Goal: Use online tool/utility: Use online tool/utility

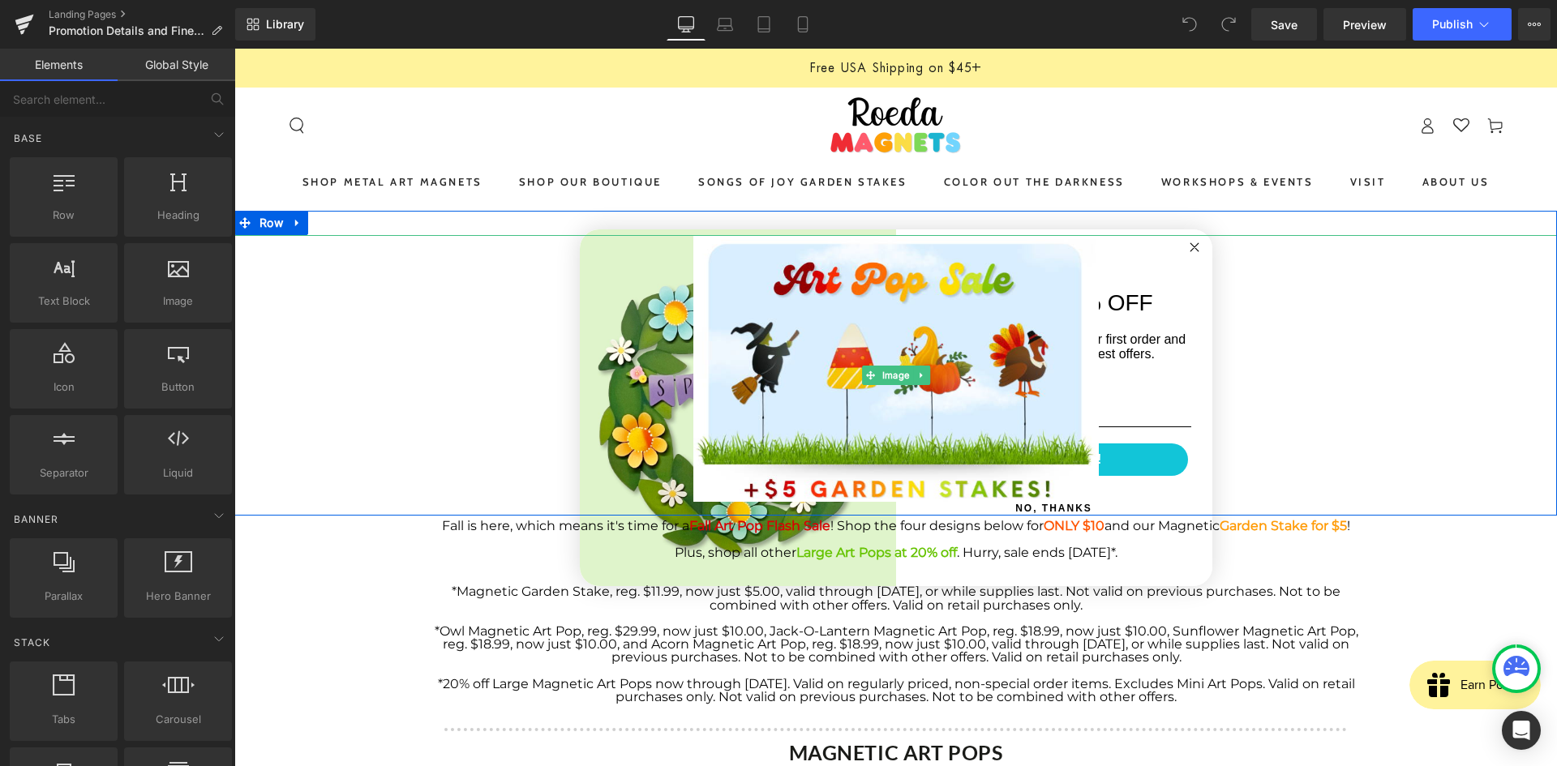
click at [1185, 247] on div at bounding box center [895, 375] width 1322 height 281
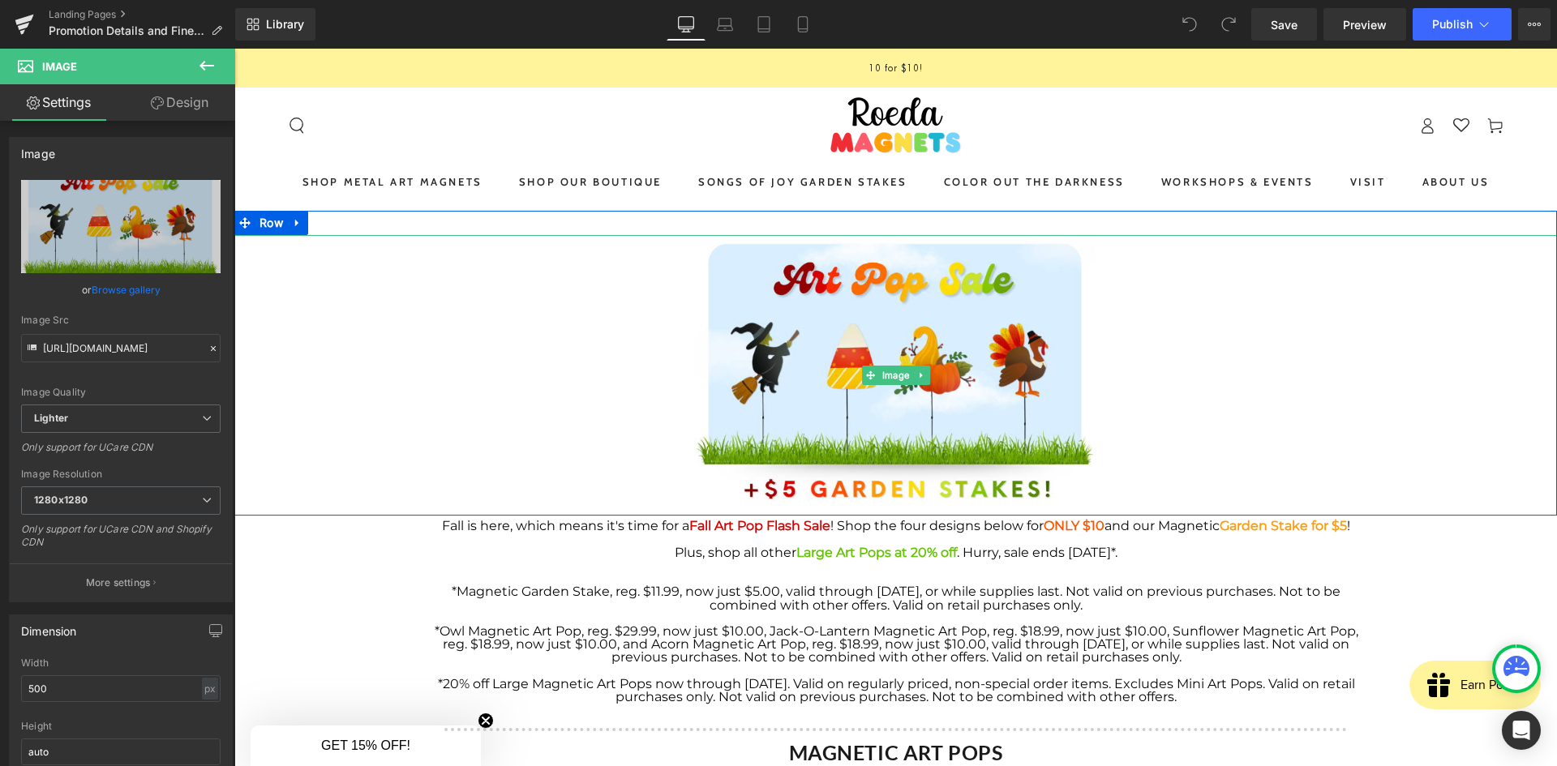
scroll to position [81, 0]
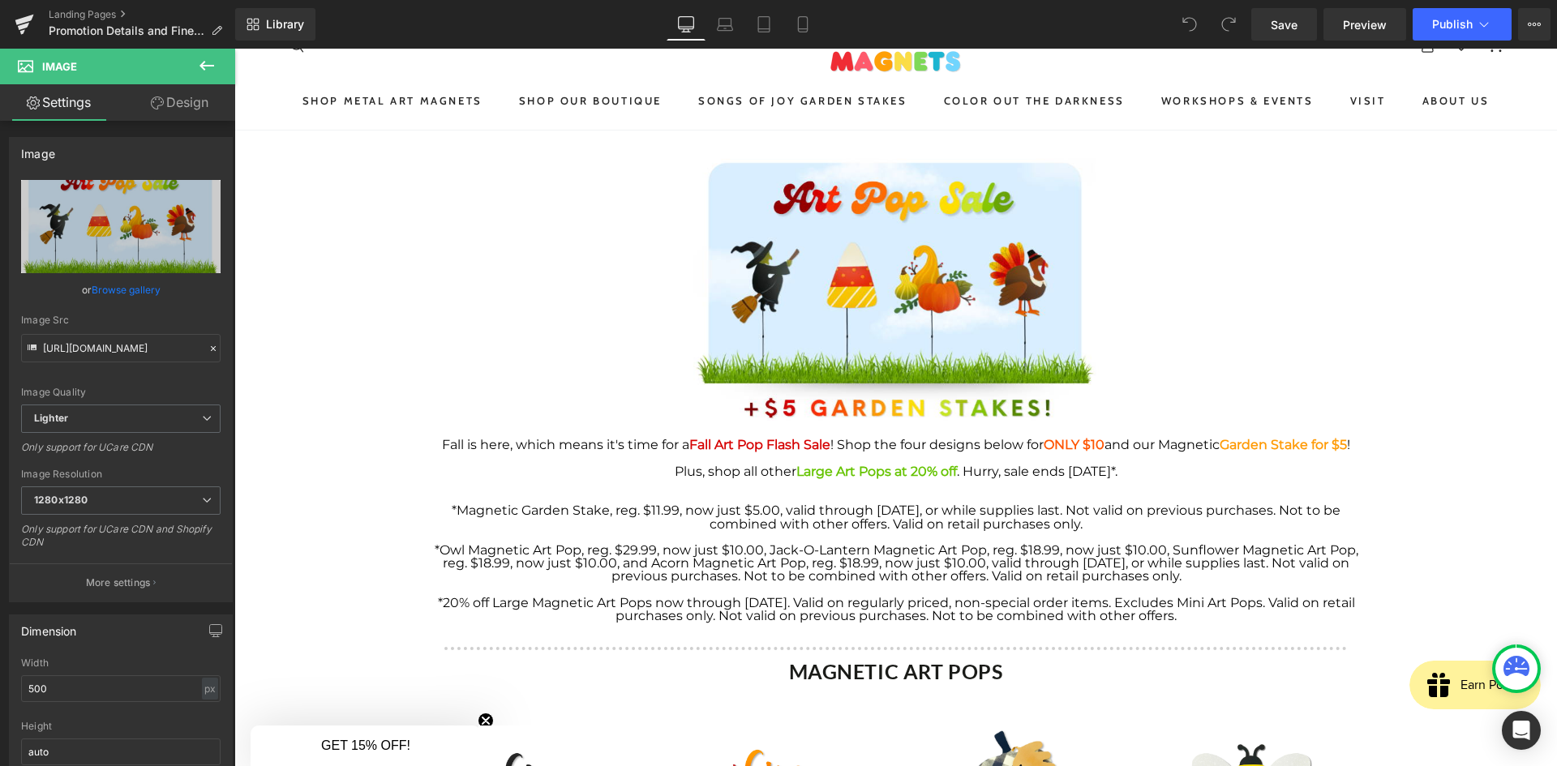
click at [199, 66] on icon at bounding box center [206, 66] width 15 height 10
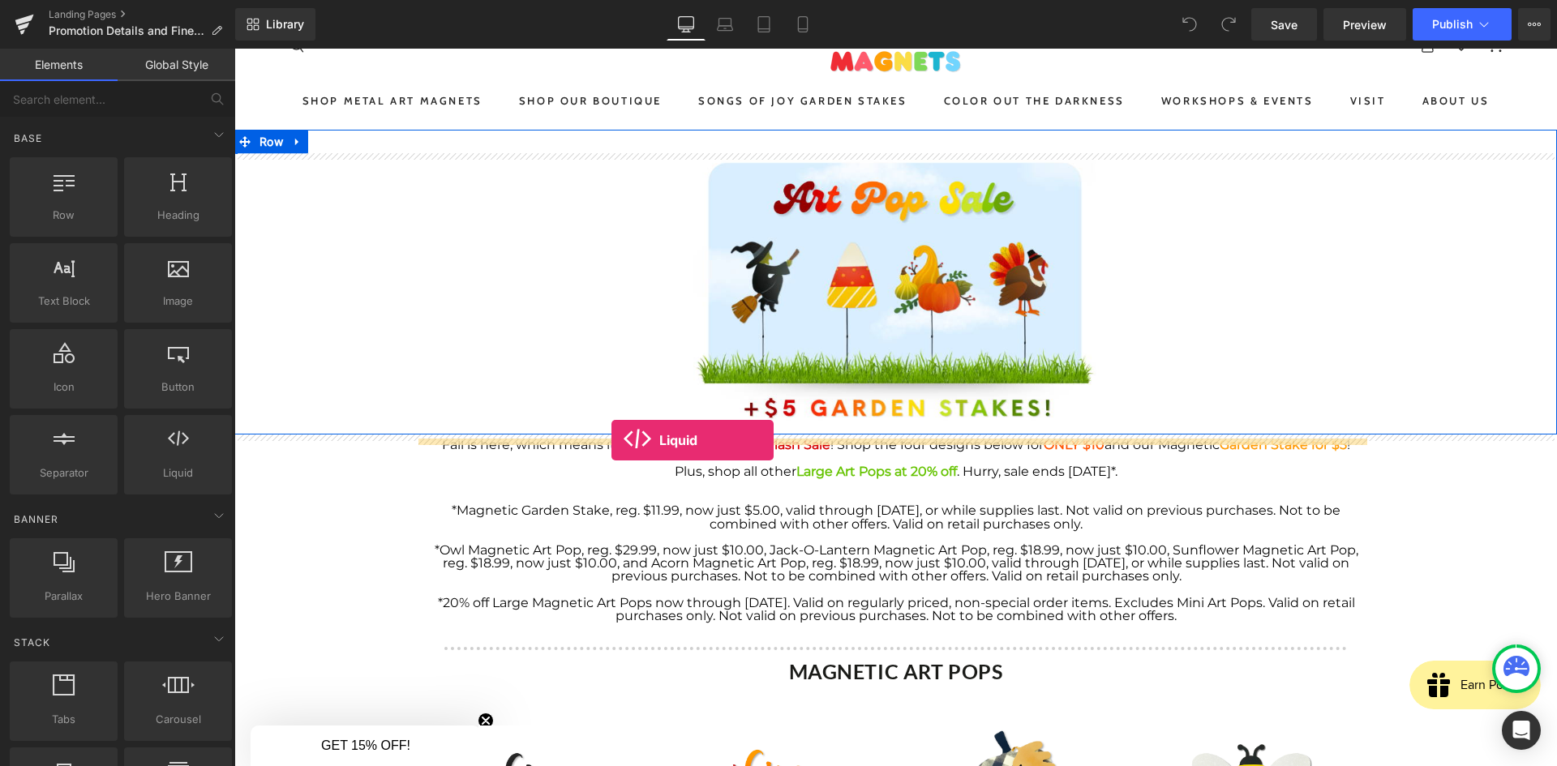
drag, startPoint x: 422, startPoint y: 493, endPoint x: 611, endPoint y: 440, distance: 196.1
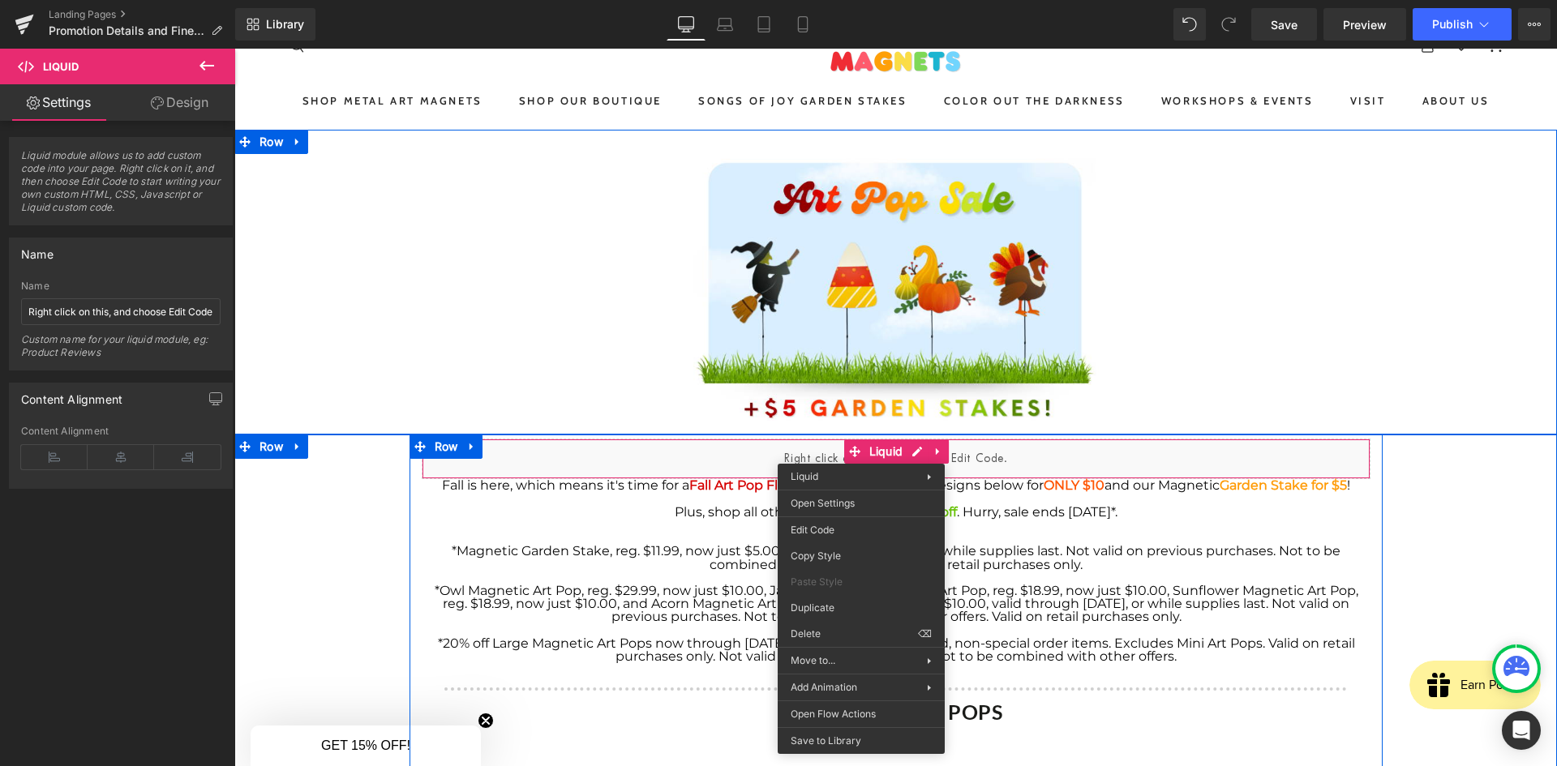
click at [763, 454] on div "Liquid" at bounding box center [896, 459] width 949 height 41
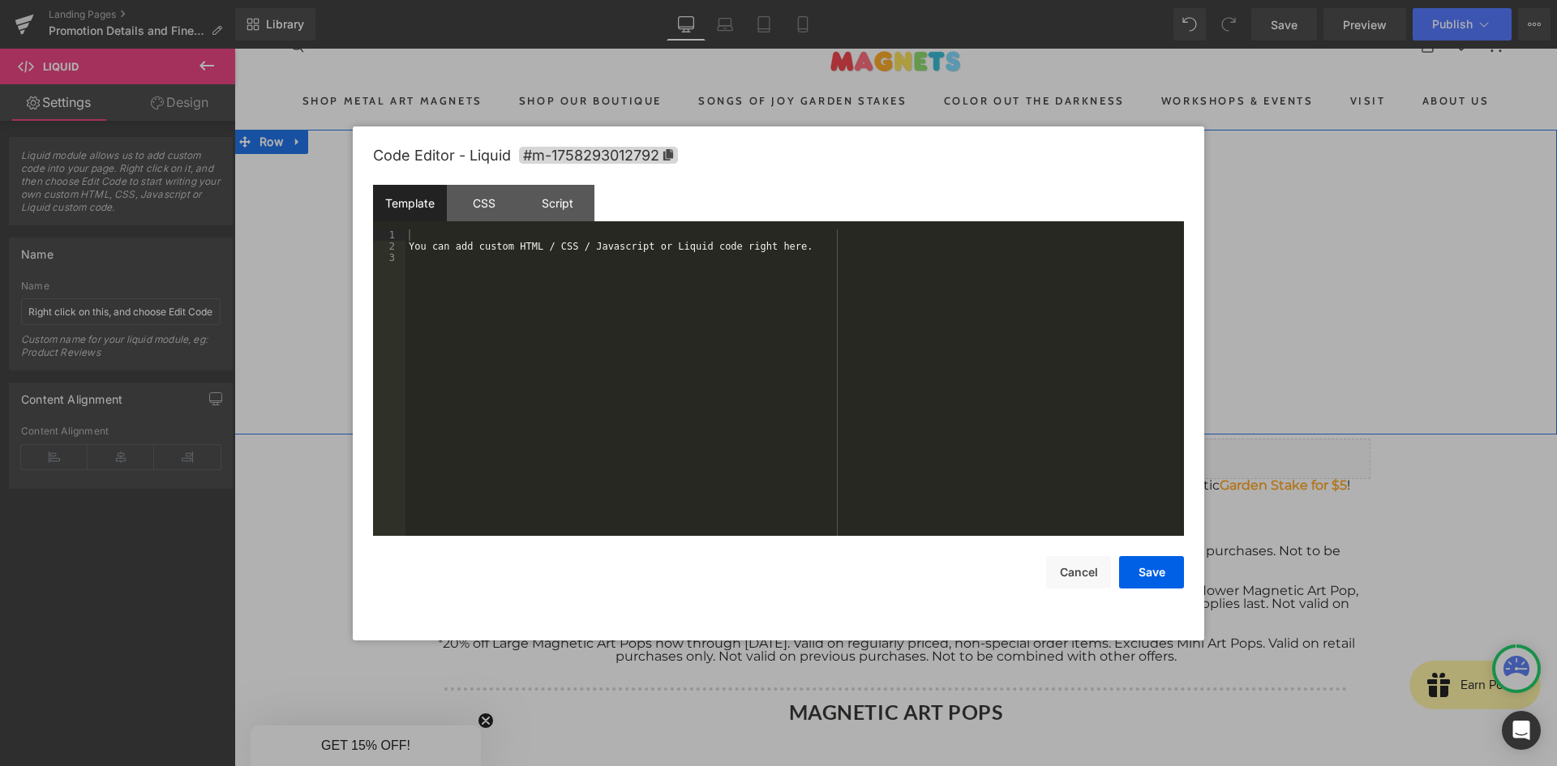
click at [752, 0] on div "Liquid You are previewing how the will restyle your page. You can not edit Elem…" at bounding box center [778, 0] width 1557 height 0
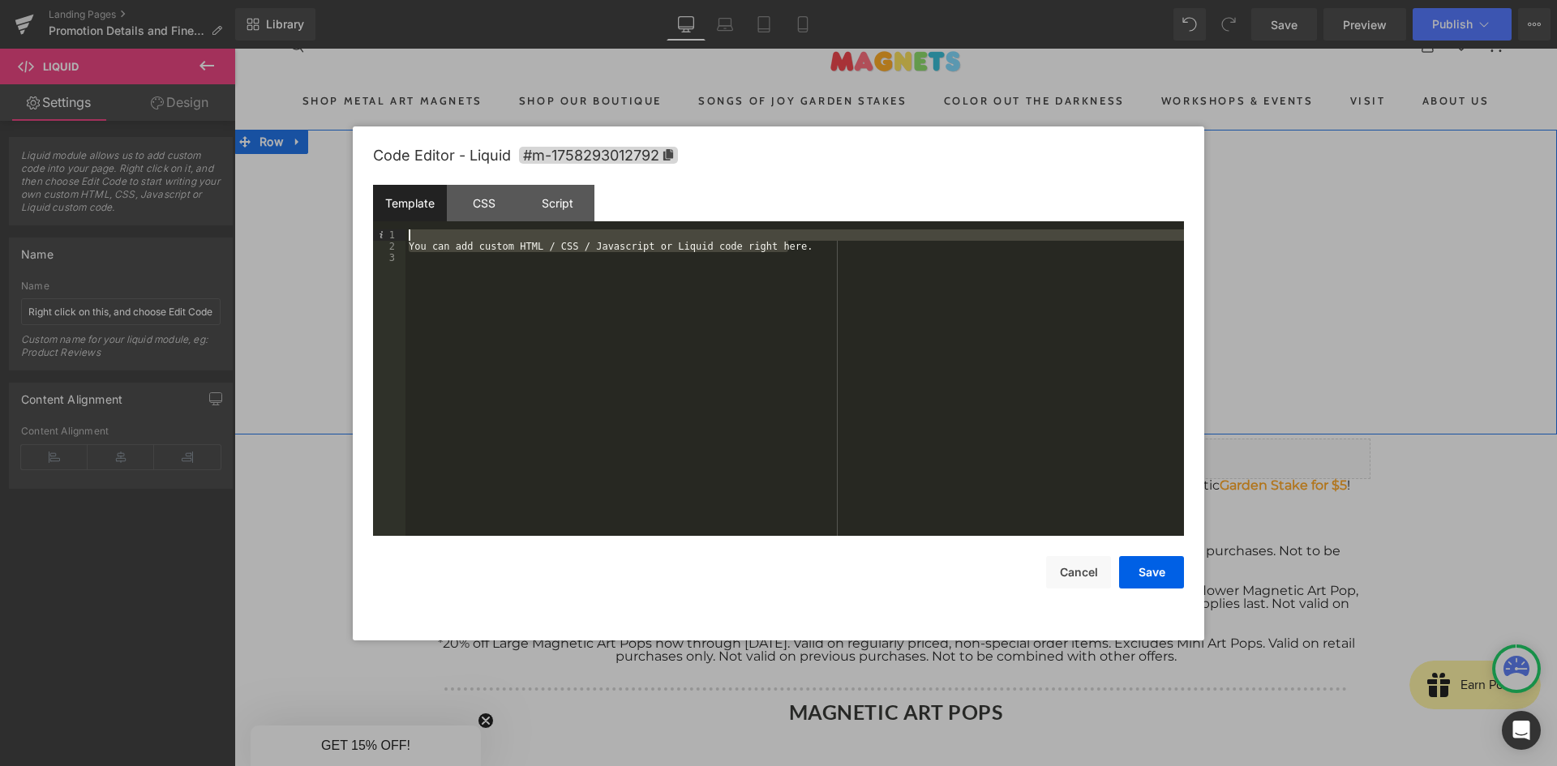
drag, startPoint x: 807, startPoint y: 247, endPoint x: 421, endPoint y: 239, distance: 386.0
click at [421, 239] on div "You can add custom HTML / CSS / Javascript or Liquid code right here." at bounding box center [794, 393] width 778 height 329
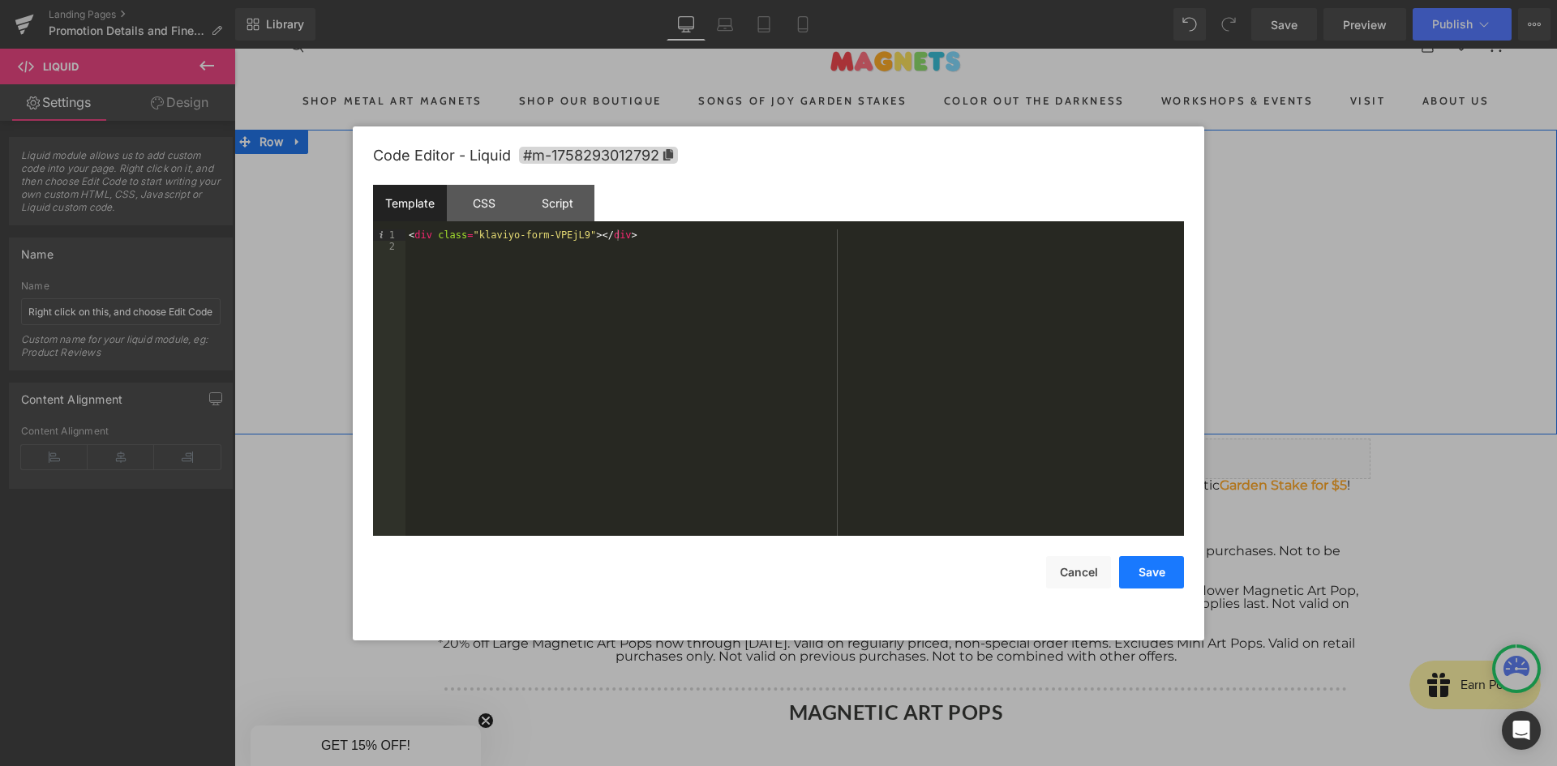
click at [1162, 577] on button "Save" at bounding box center [1151, 572] width 65 height 32
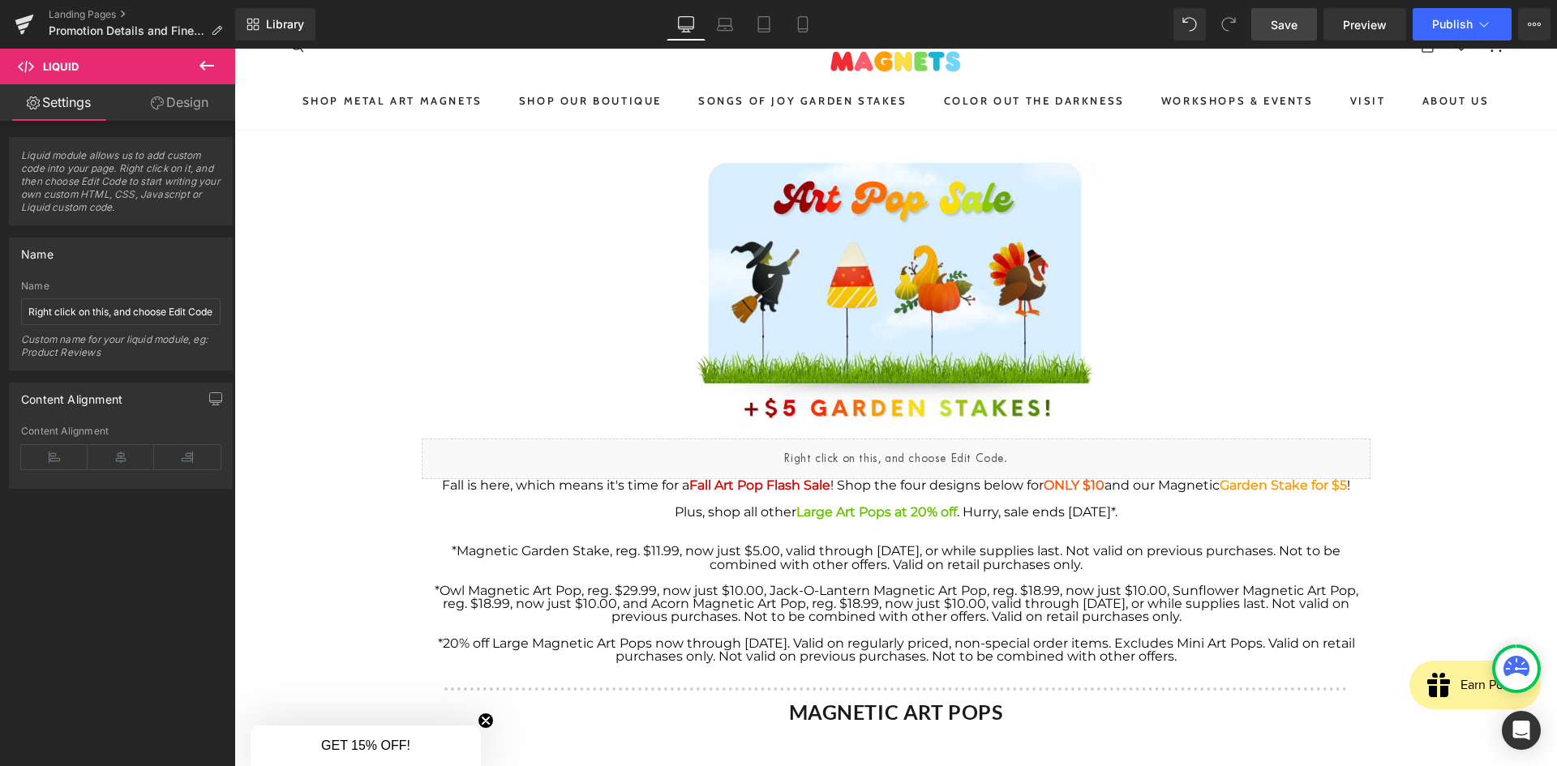
click at [1292, 16] on span "Save" at bounding box center [1283, 24] width 27 height 17
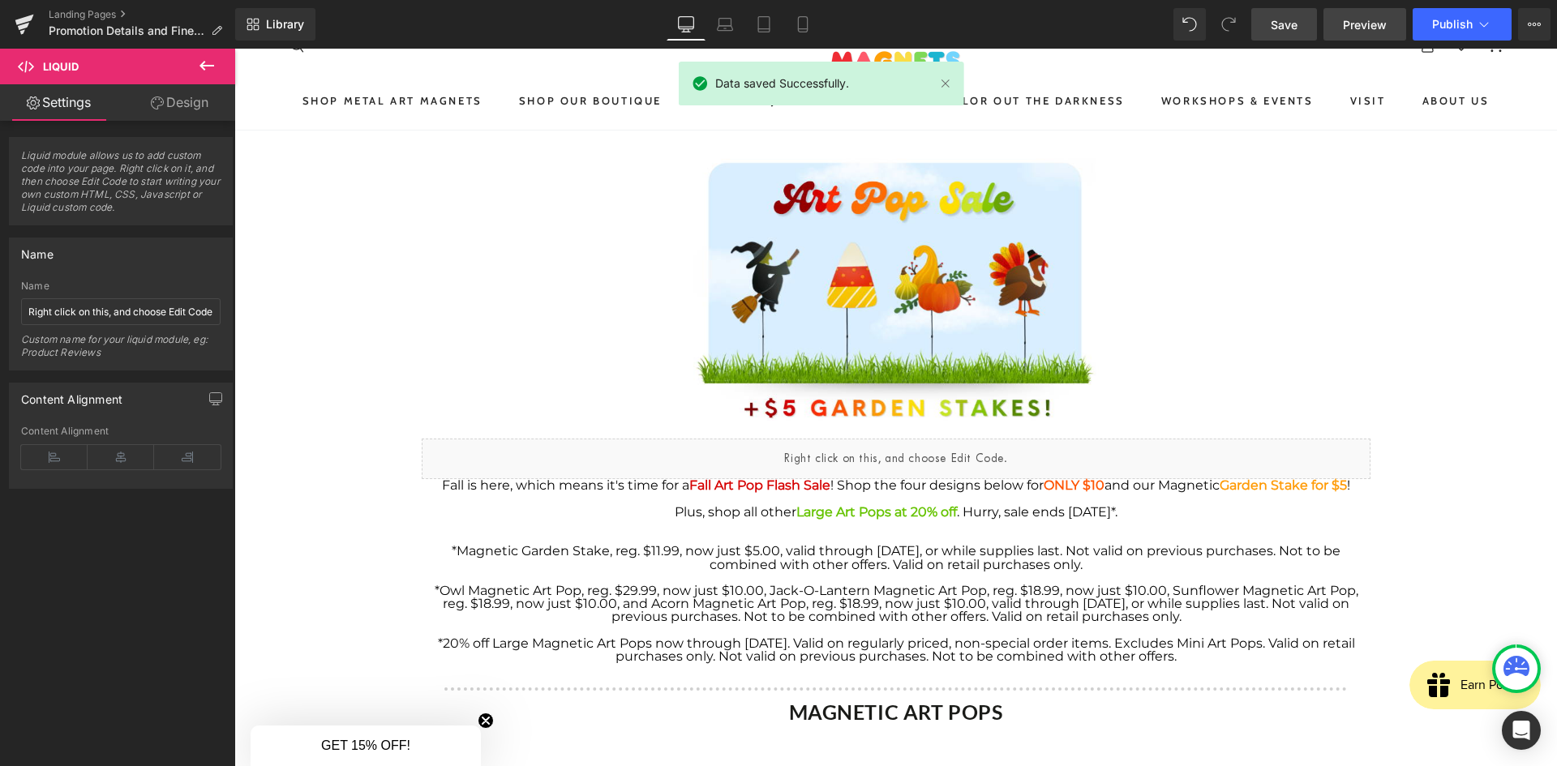
click at [1368, 20] on span "Preview" at bounding box center [1365, 24] width 44 height 17
